Goal: Check status: Check status

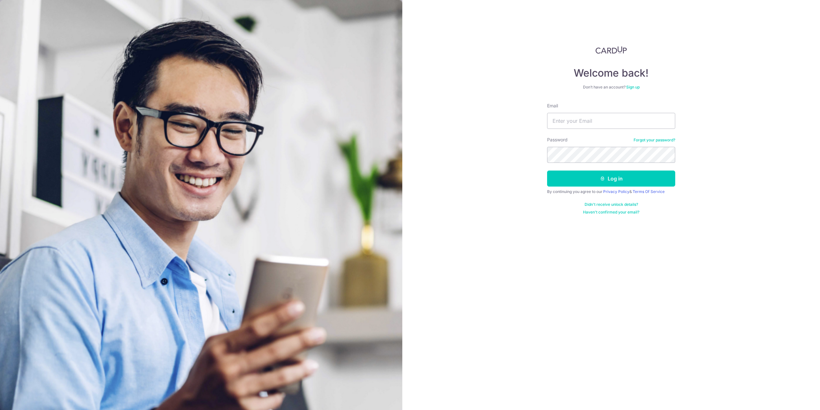
click at [578, 119] on input "Email" at bounding box center [611, 121] width 128 height 16
type input "[EMAIL_ADDRESS][DOMAIN_NAME]"
click at [547, 170] on button "Log in" at bounding box center [611, 178] width 128 height 16
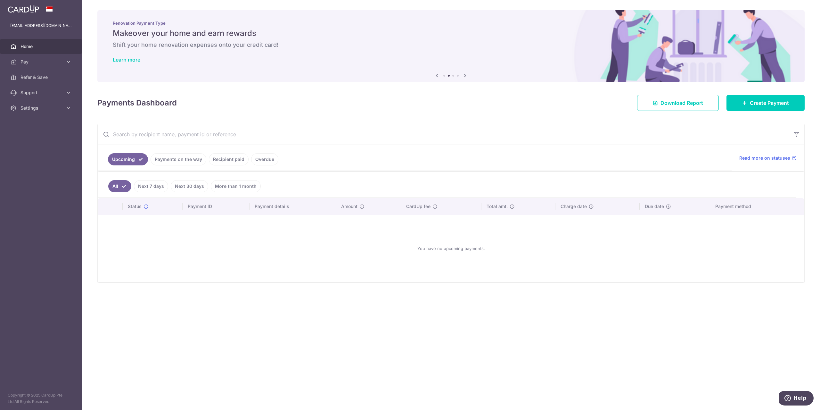
click at [165, 161] on link "Payments on the way" at bounding box center [179, 159] width 56 height 12
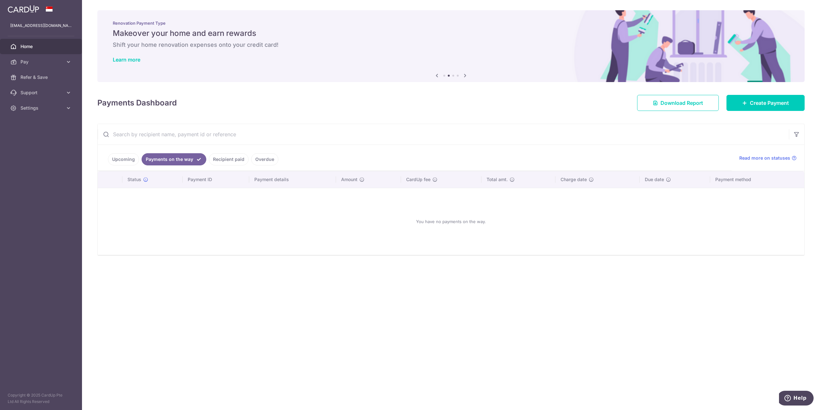
click at [222, 161] on link "Recipient paid" at bounding box center [229, 159] width 40 height 12
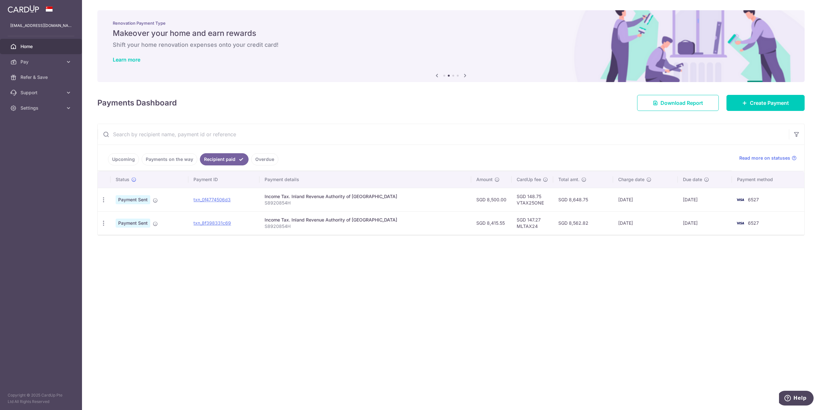
click at [257, 156] on link "Overdue" at bounding box center [264, 159] width 27 height 12
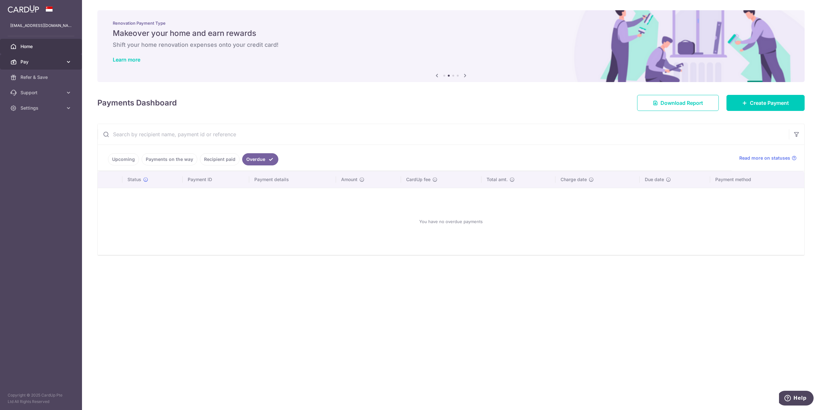
click at [69, 61] on icon at bounding box center [68, 62] width 6 height 6
click at [35, 106] on span "Cards" at bounding box center [41, 108] width 42 height 6
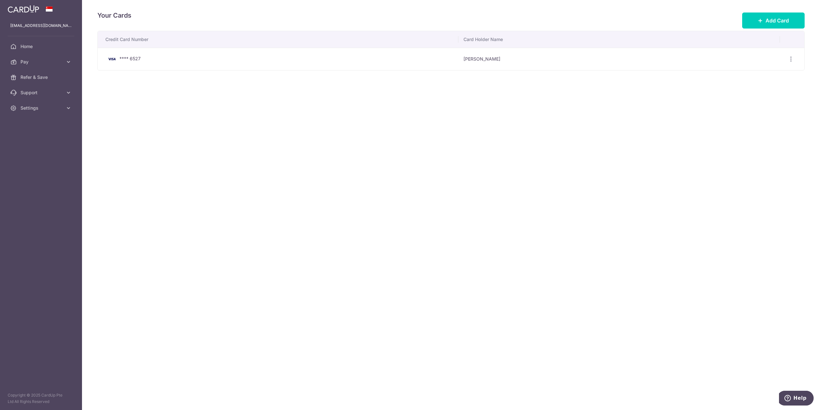
drag, startPoint x: 180, startPoint y: 55, endPoint x: 284, endPoint y: 64, distance: 104.1
click at [226, 58] on div "**** 6527" at bounding box center [279, 59] width 348 height 8
click at [27, 47] on span "Home" at bounding box center [41, 46] width 42 height 6
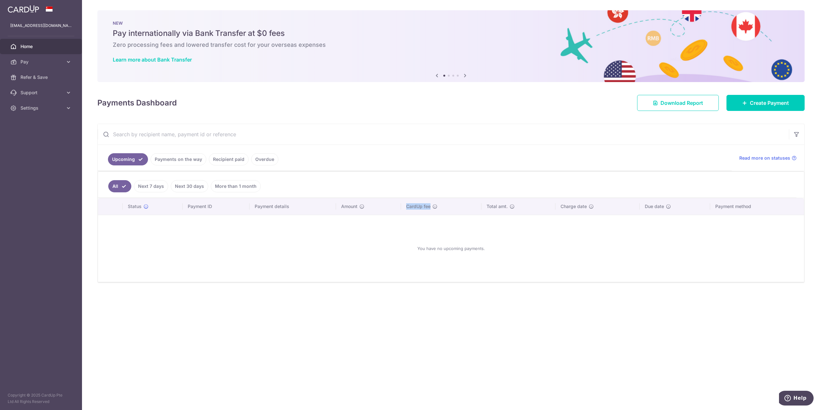
drag, startPoint x: 415, startPoint y: 203, endPoint x: 450, endPoint y: 204, distance: 35.6
click at [450, 204] on div "CardUp fee" at bounding box center [441, 206] width 70 height 6
click at [452, 205] on div "CardUp fee" at bounding box center [441, 206] width 70 height 6
click at [45, 79] on span "Refer & Save" at bounding box center [41, 77] width 42 height 6
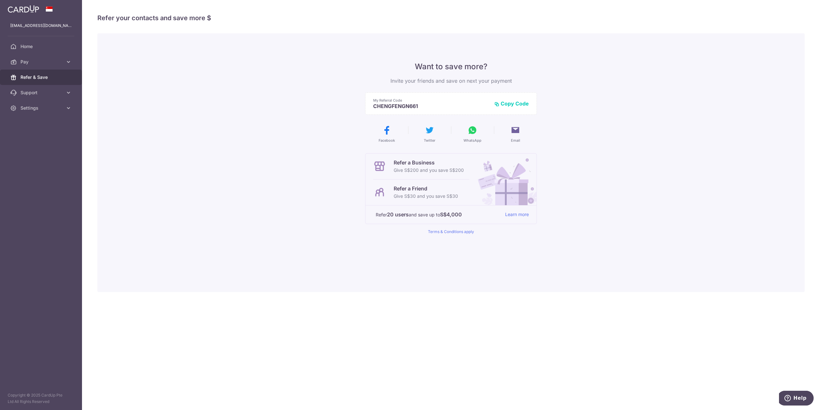
drag, startPoint x: 424, startPoint y: 107, endPoint x: 380, endPoint y: 105, distance: 44.2
click at [380, 105] on p "CHENGFENGN661" at bounding box center [431, 106] width 116 height 6
click at [422, 105] on p "CHENGFENGN661" at bounding box center [431, 106] width 116 height 6
click at [67, 109] on icon at bounding box center [68, 108] width 6 height 6
click at [41, 122] on span "Account" at bounding box center [41, 123] width 42 height 6
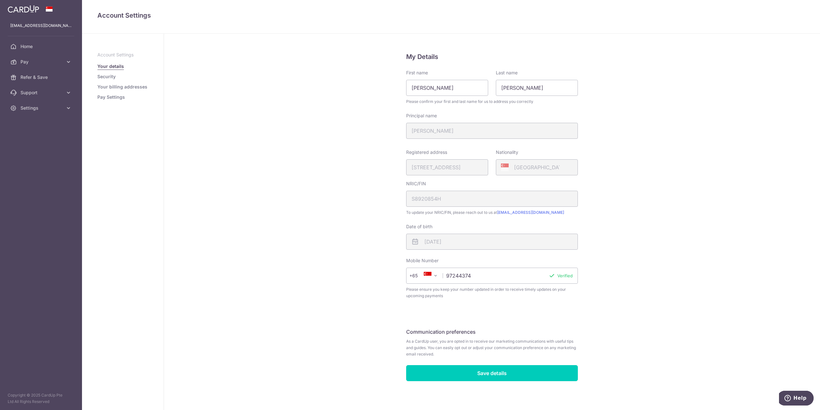
scroll to position [1, 0]
click at [31, 46] on span "Home" at bounding box center [41, 46] width 42 height 6
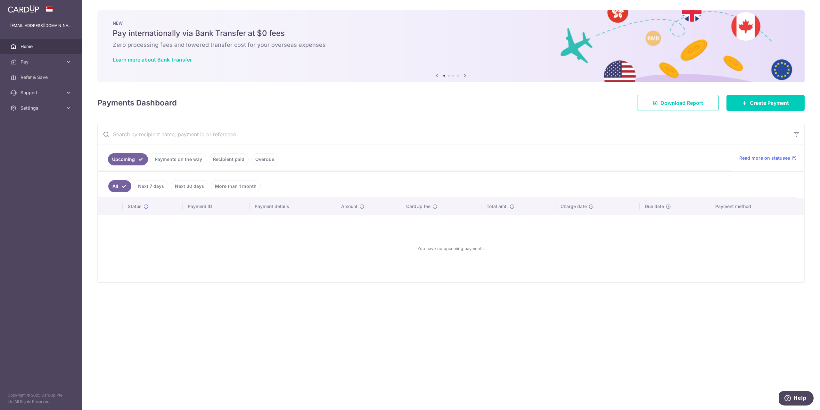
drag, startPoint x: 153, startPoint y: 46, endPoint x: 228, endPoint y: 52, distance: 75.2
click at [227, 53] on div "NEW Pay internationally via Bank Transfer at $0 fees Zero processing fees and l…" at bounding box center [450, 42] width 707 height 64
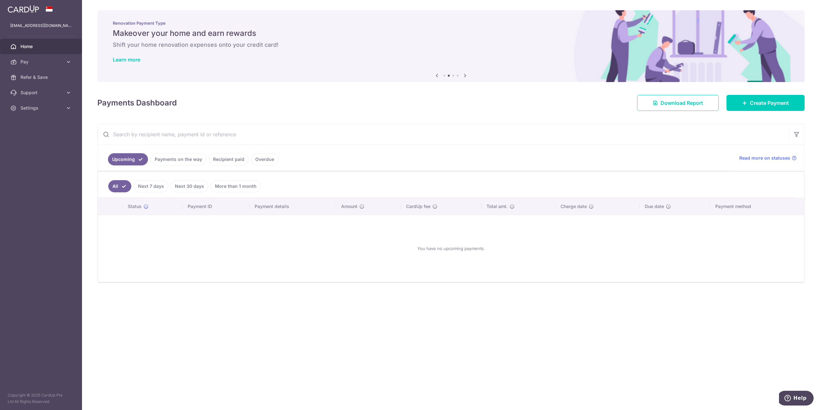
click at [238, 47] on h6 "Shift your home renovation expenses onto your credit card!" at bounding box center [451, 45] width 676 height 8
drag, startPoint x: 314, startPoint y: 46, endPoint x: 445, endPoint y: 50, distance: 131.7
click at [445, 50] on div "Renovation Payment Type Makeover your home and earn rewards Shift your home ren…" at bounding box center [450, 42] width 707 height 64
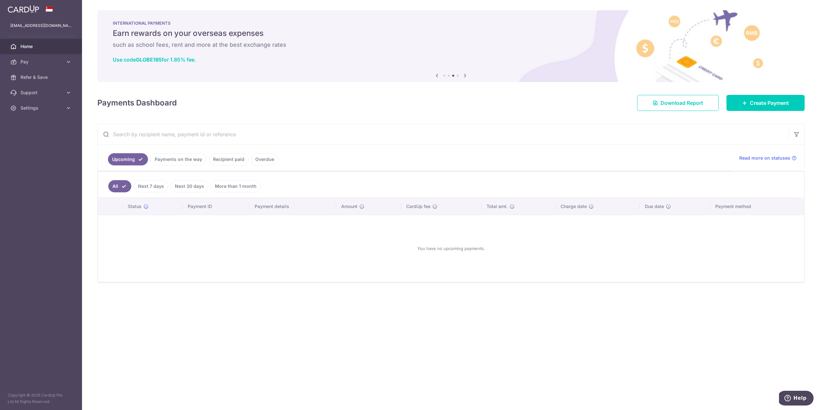
click at [288, 45] on h6 "such as school fees, rent and more at the best exchange rates" at bounding box center [451, 45] width 676 height 8
drag, startPoint x: 352, startPoint y: 46, endPoint x: 365, endPoint y: 46, distance: 13.5
click at [361, 46] on h6 "such as school fees, rent and more at the best exchange rates" at bounding box center [451, 45] width 676 height 8
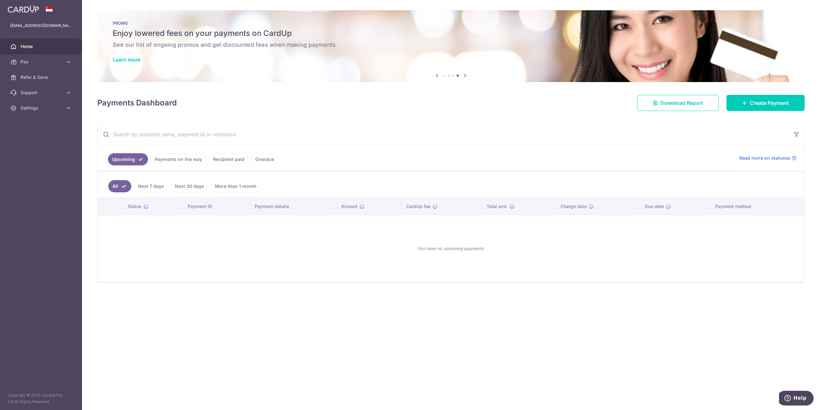
drag, startPoint x: 312, startPoint y: 47, endPoint x: 225, endPoint y: 49, distance: 87.4
click at [225, 49] on div "PROMO Enjoy lowered fees on your payments on CardUp See our list of ongoing pro…" at bounding box center [450, 42] width 707 height 64
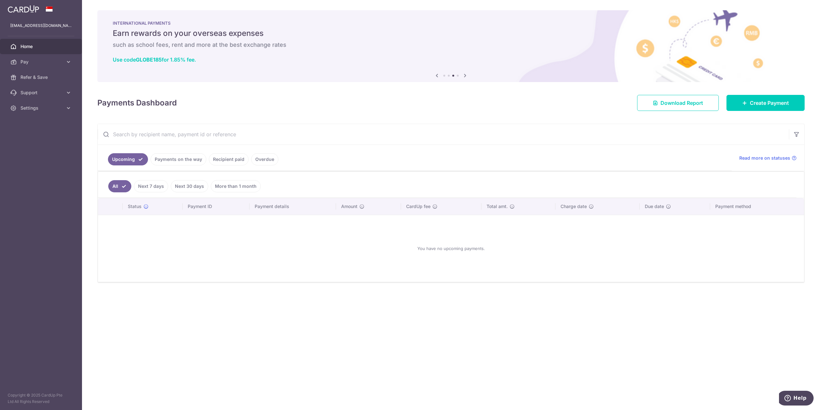
drag, startPoint x: 253, startPoint y: 47, endPoint x: 317, endPoint y: 47, distance: 63.7
click at [317, 47] on h6 "such as school fees, rent and more at the best exchange rates" at bounding box center [451, 45] width 676 height 8
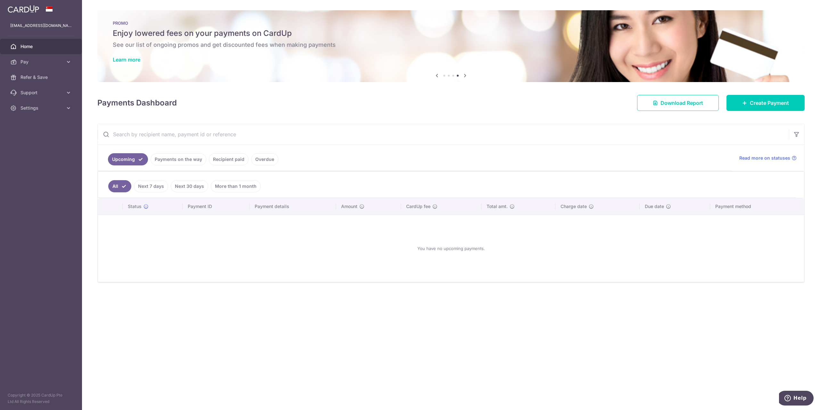
drag, startPoint x: 187, startPoint y: 48, endPoint x: 235, endPoint y: 49, distance: 48.0
click at [235, 49] on div "PROMO Enjoy lowered fees on your payments on CardUp See our list of ongoing pro…" at bounding box center [450, 42] width 707 height 64
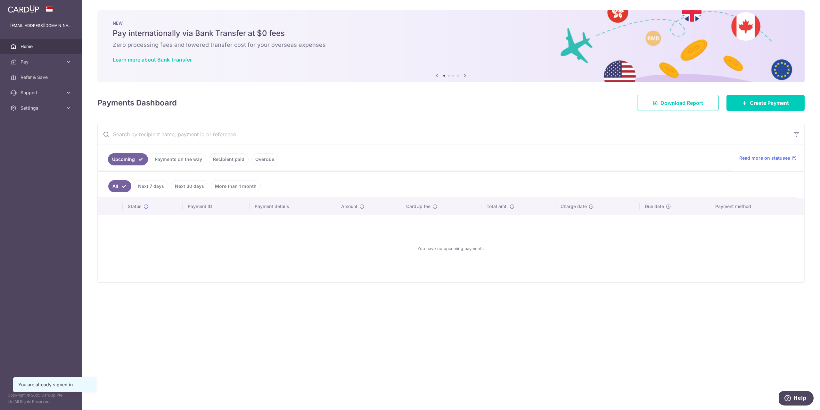
click at [227, 155] on link "Recipient paid" at bounding box center [229, 159] width 40 height 12
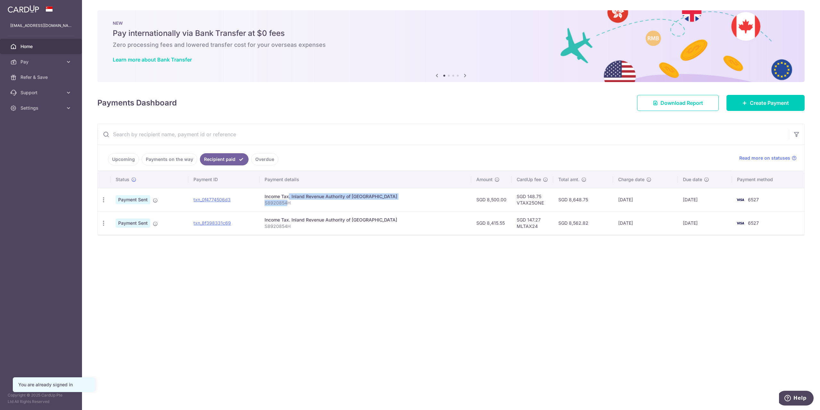
drag, startPoint x: 276, startPoint y: 195, endPoint x: 304, endPoint y: 205, distance: 29.8
click at [299, 203] on td "Income Tax. Inland Revenue Authority of [GEOGRAPHIC_DATA] S8920854H" at bounding box center [365, 199] width 212 height 23
click at [305, 205] on td "Income Tax. Inland Revenue Authority of [GEOGRAPHIC_DATA] S8920854H" at bounding box center [365, 199] width 212 height 23
drag, startPoint x: 315, startPoint y: 202, endPoint x: 305, endPoint y: 197, distance: 12.0
click at [305, 197] on td "Income Tax. Inland Revenue Authority of [GEOGRAPHIC_DATA] S8920854H" at bounding box center [365, 199] width 212 height 23
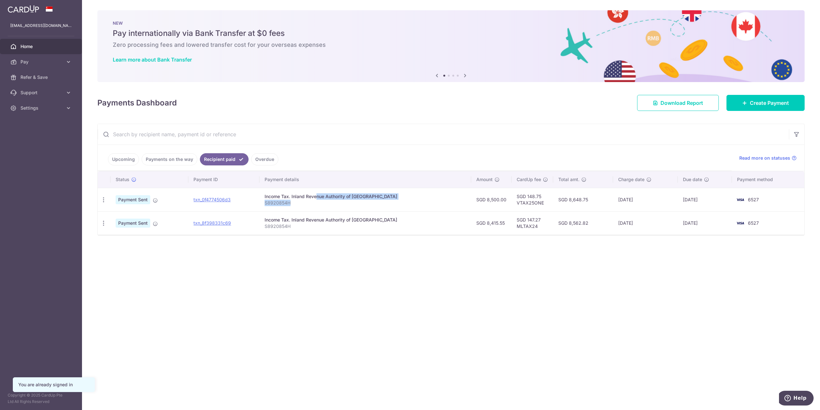
click at [318, 200] on p "S8920854H" at bounding box center [366, 203] width 202 height 6
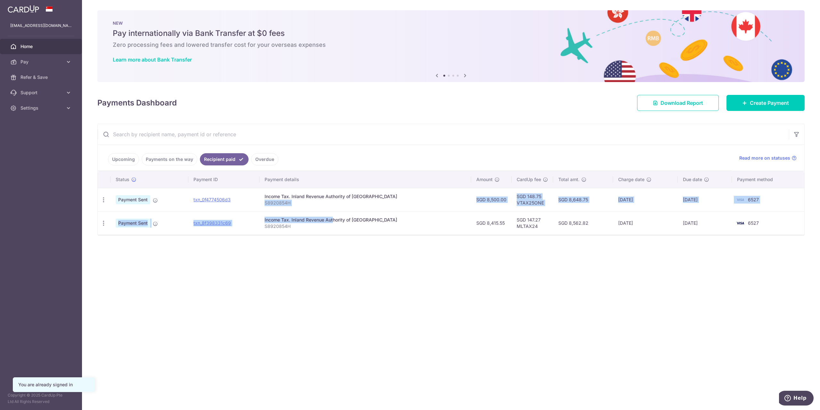
drag, startPoint x: 321, startPoint y: 217, endPoint x: 328, endPoint y: 208, distance: 11.9
click at [327, 207] on tbody "PDF Receipt Payment Sent txn_0f4774506d3 Income Tax. Inland Revenue Authority o…" at bounding box center [451, 211] width 707 height 47
click at [337, 217] on div "Income Tax. Inland Revenue Authority of [GEOGRAPHIC_DATA]" at bounding box center [366, 219] width 202 height 6
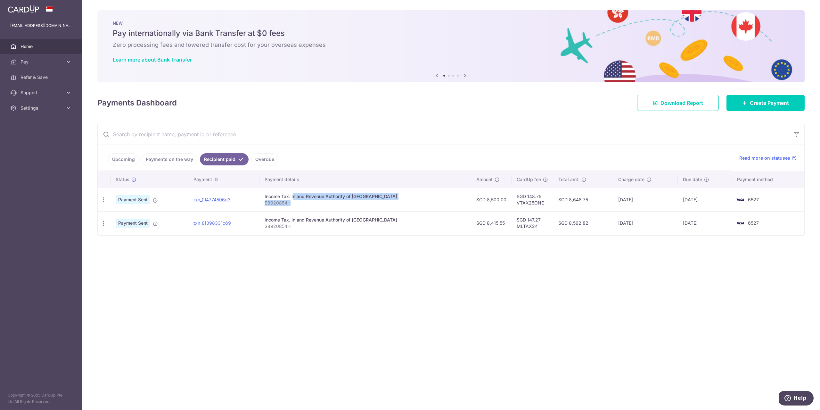
drag, startPoint x: 331, startPoint y: 200, endPoint x: 284, endPoint y: 191, distance: 48.0
click at [284, 191] on td "Income Tax. Inland Revenue Authority of [GEOGRAPHIC_DATA] S8920854H" at bounding box center [365, 199] width 212 height 23
click at [328, 202] on p "S8920854H" at bounding box center [366, 203] width 202 height 6
click at [215, 199] on link "txn_0f4774506d3" at bounding box center [211, 199] width 37 height 5
